Goal: Go to known website: Access a specific website the user already knows

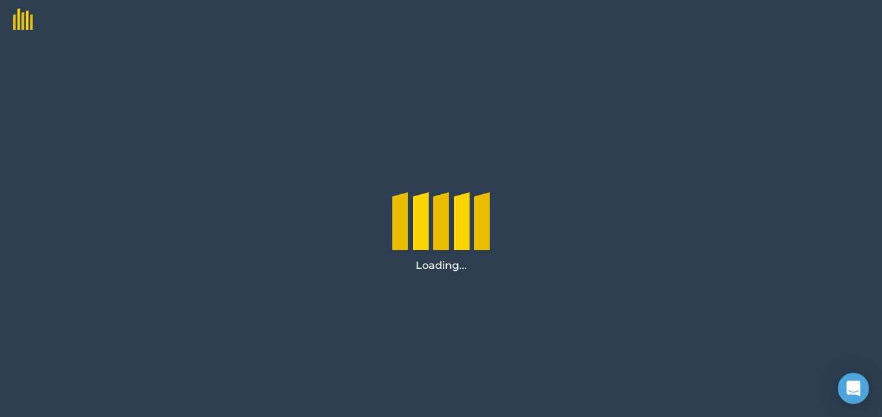
click at [375, 148] on div "Loading..." at bounding box center [441, 228] width 882 height 378
click at [379, 148] on div "Loading..." at bounding box center [441, 228] width 882 height 378
click at [707, 147] on div "Loading..." at bounding box center [441, 228] width 882 height 378
